Goal: Information Seeking & Learning: Learn about a topic

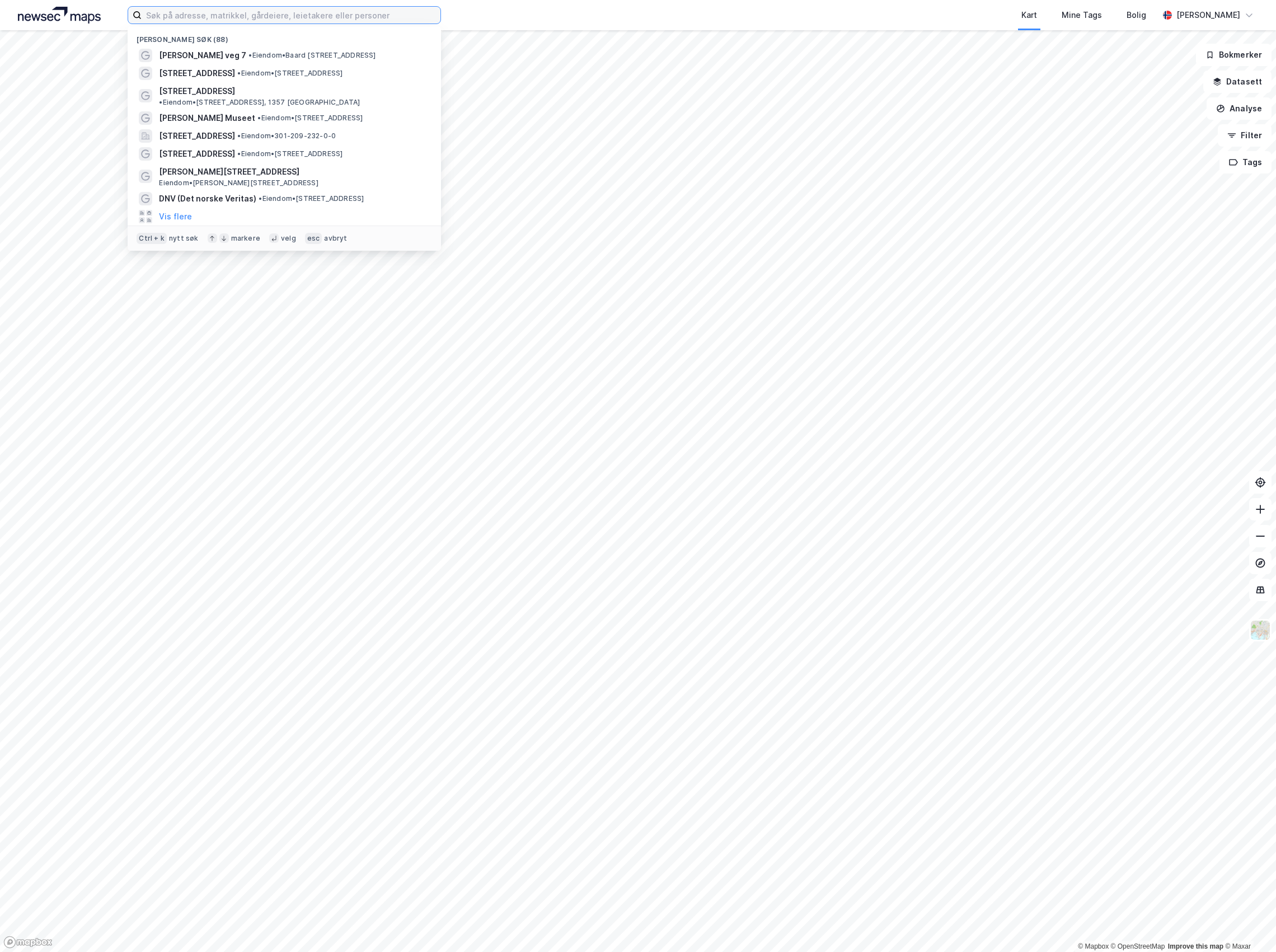
click at [285, 16] on input at bounding box center [290, 14] width 299 height 16
paste input "[PERSON_NAME]’ veg 25, 7320 Fannrem"
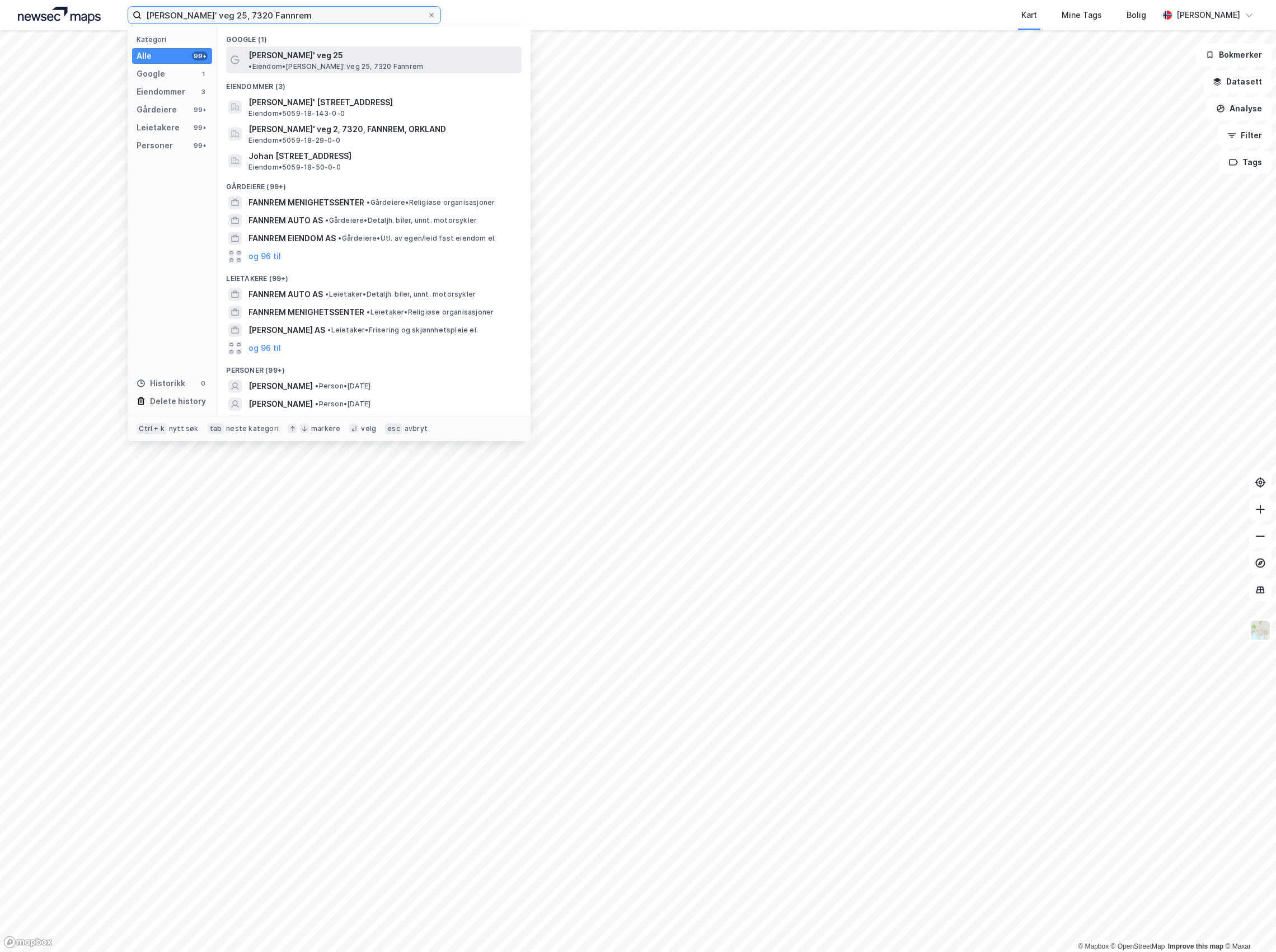
type input "[PERSON_NAME]’ veg 25, 7320 Fannrem"
click at [291, 54] on span "[PERSON_NAME]' veg 25" at bounding box center [295, 56] width 94 height 13
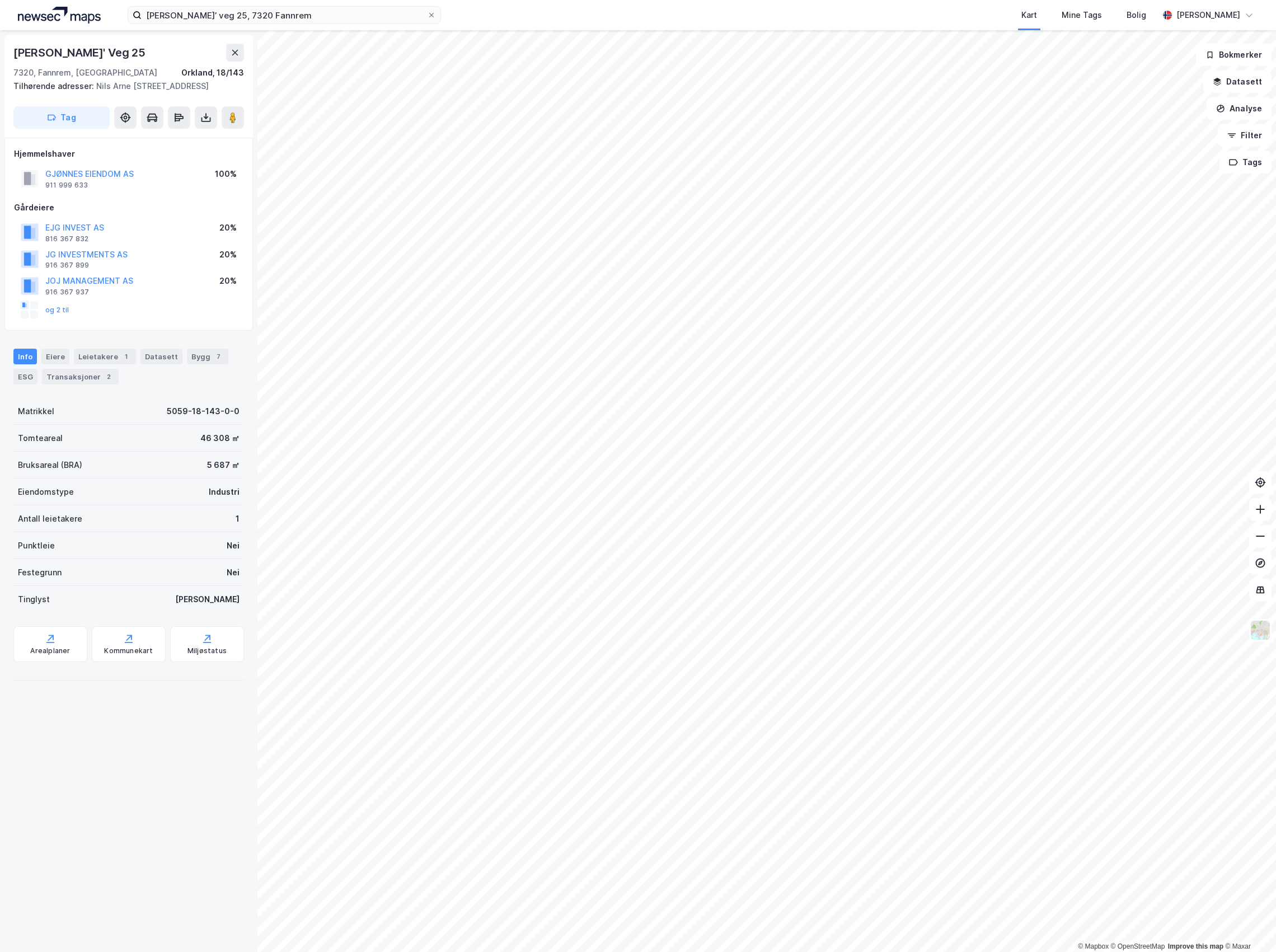
click at [66, 386] on div "Info [PERSON_NAME] 1 Datasett Bygg 7 ESG Transaksjoner 2" at bounding box center [129, 363] width 258 height 54
click at [72, 375] on div "Transaksjoner 2" at bounding box center [81, 377] width 77 height 15
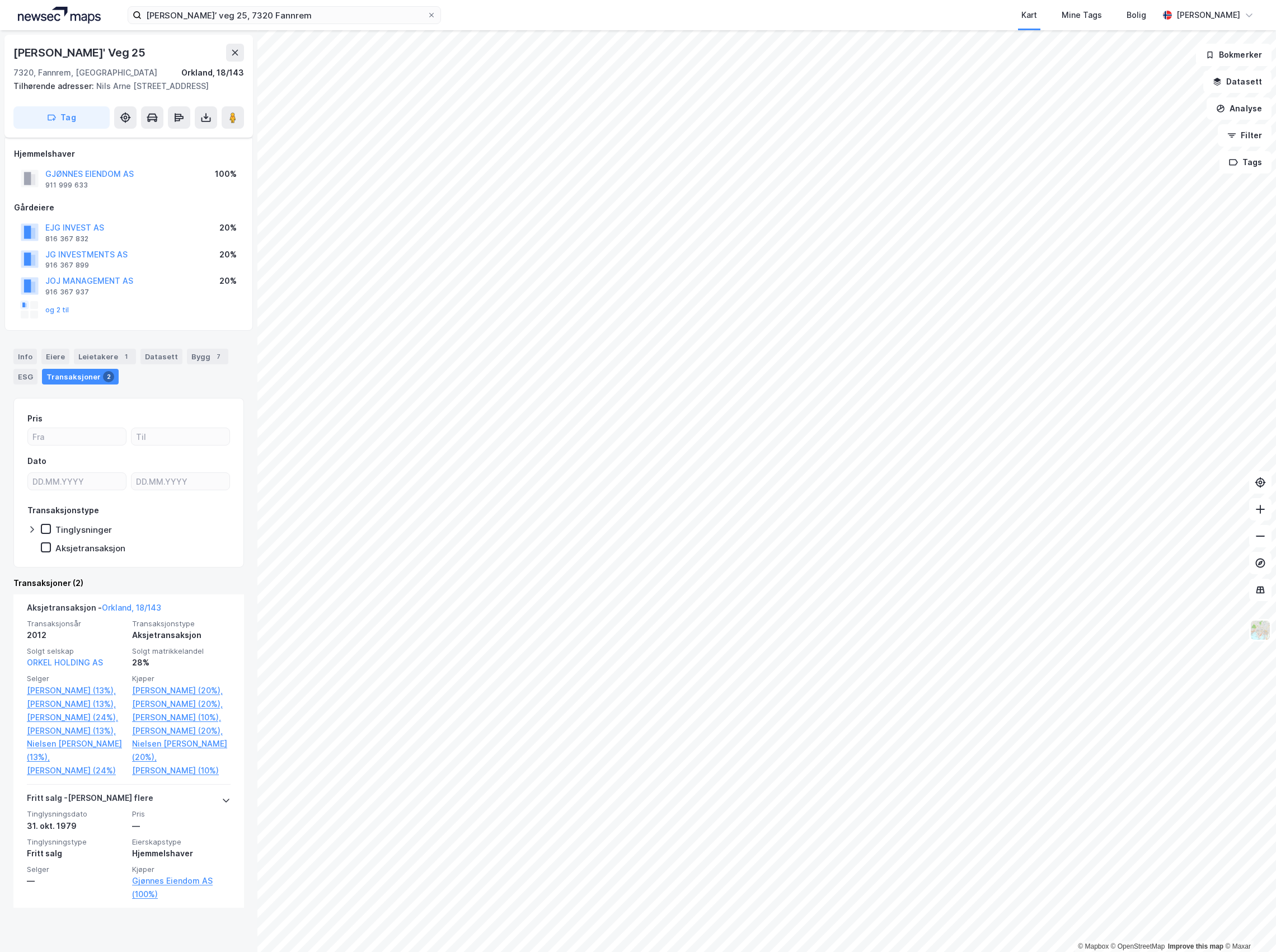
scroll to position [37, 0]
